Goal: Find specific page/section

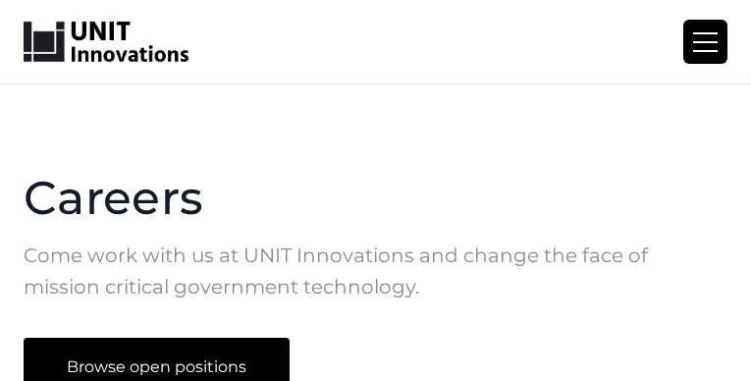
scroll to position [1498, 0]
